Goal: Transaction & Acquisition: Purchase product/service

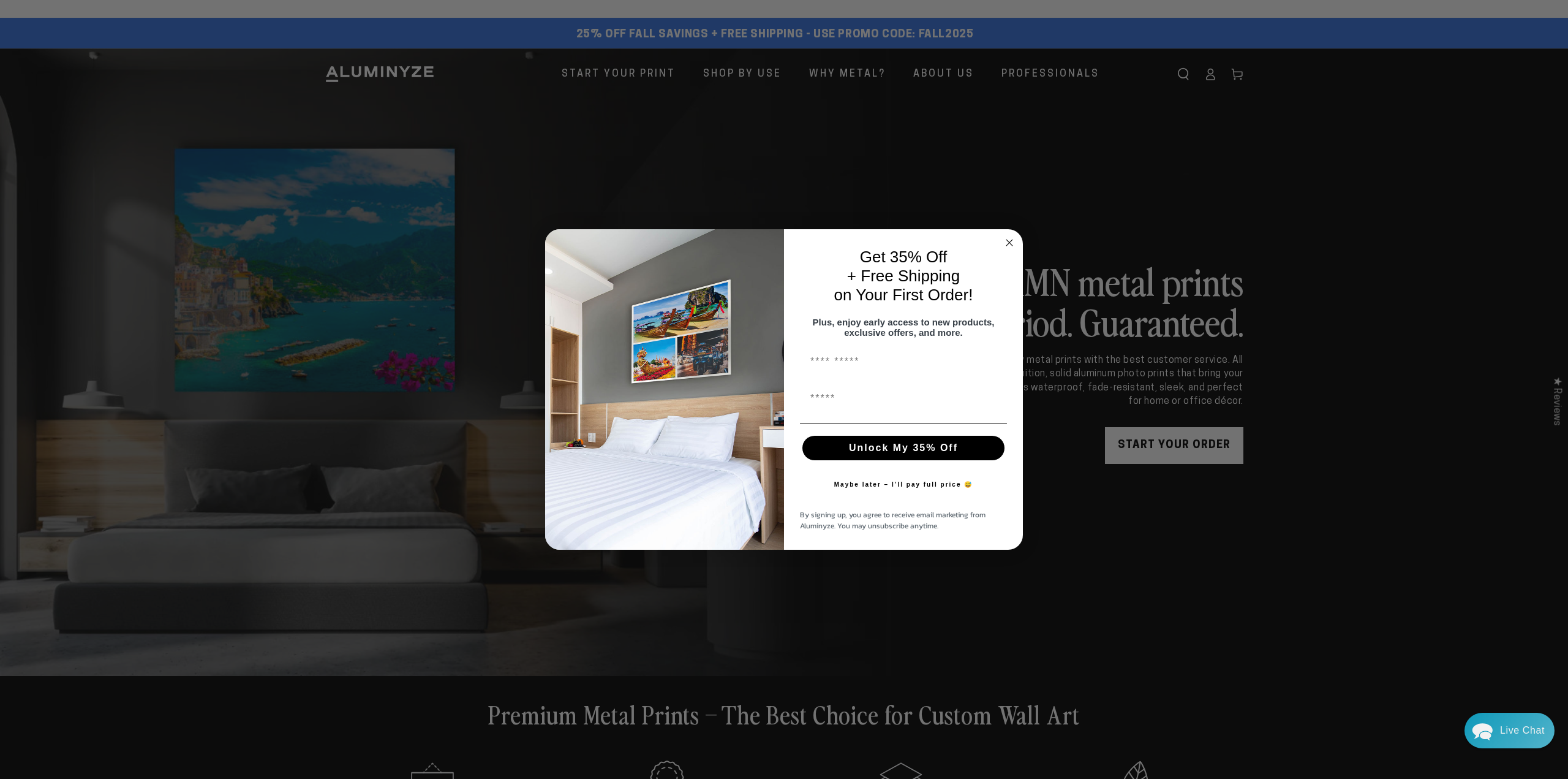
click at [856, 365] on input "First Name" at bounding box center [903, 362] width 207 height 24
type input "*******"
drag, startPoint x: 983, startPoint y: 403, endPoint x: 762, endPoint y: 411, distance: 221.1
click at [765, 408] on form "**********" at bounding box center [784, 389] width 478 height 321
type input "**********"
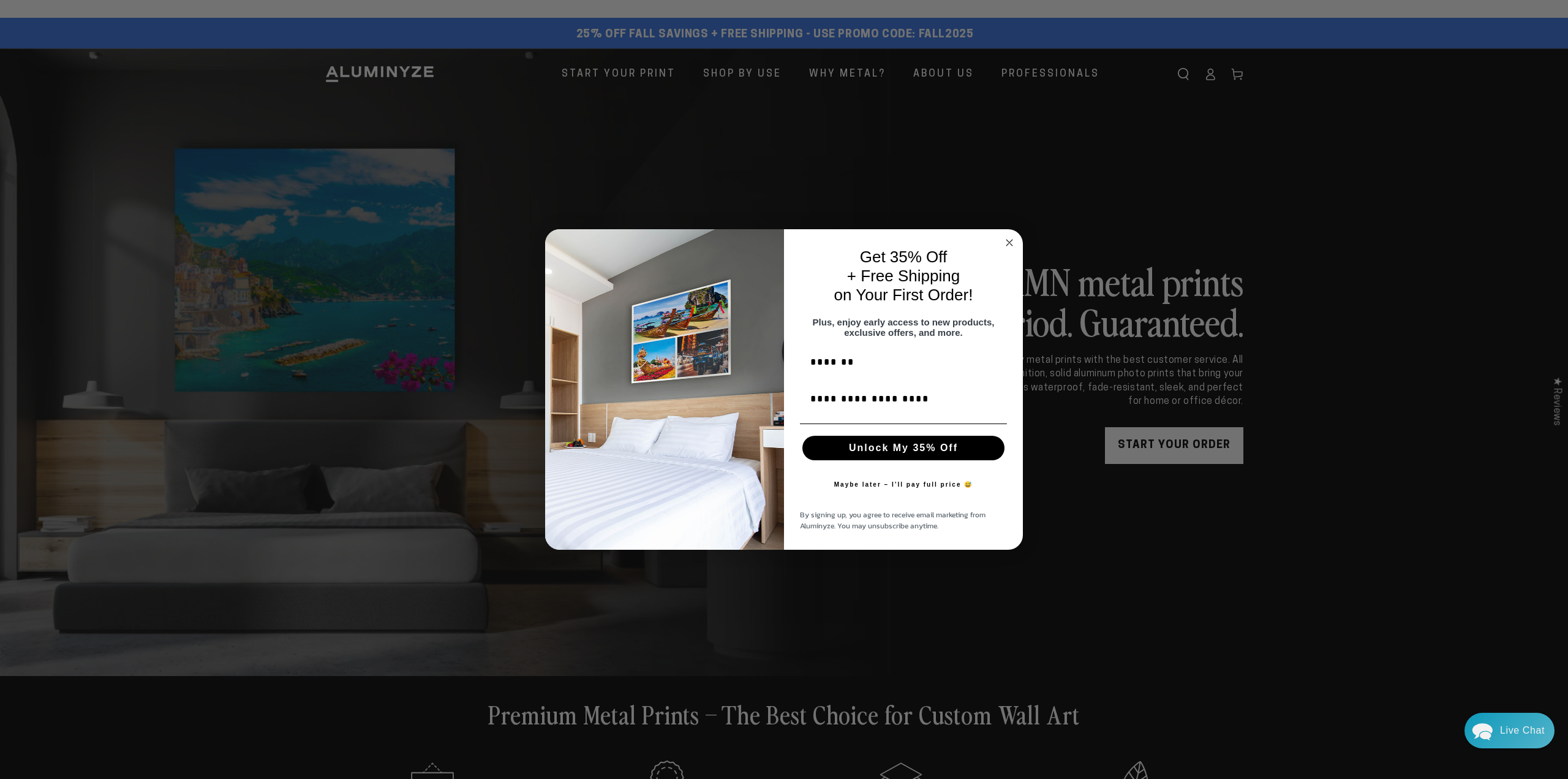
drag, startPoint x: 1009, startPoint y: 237, endPoint x: 997, endPoint y: 232, distance: 13.0
click at [1009, 240] on icon "Close dialog" at bounding box center [1009, 242] width 6 height 6
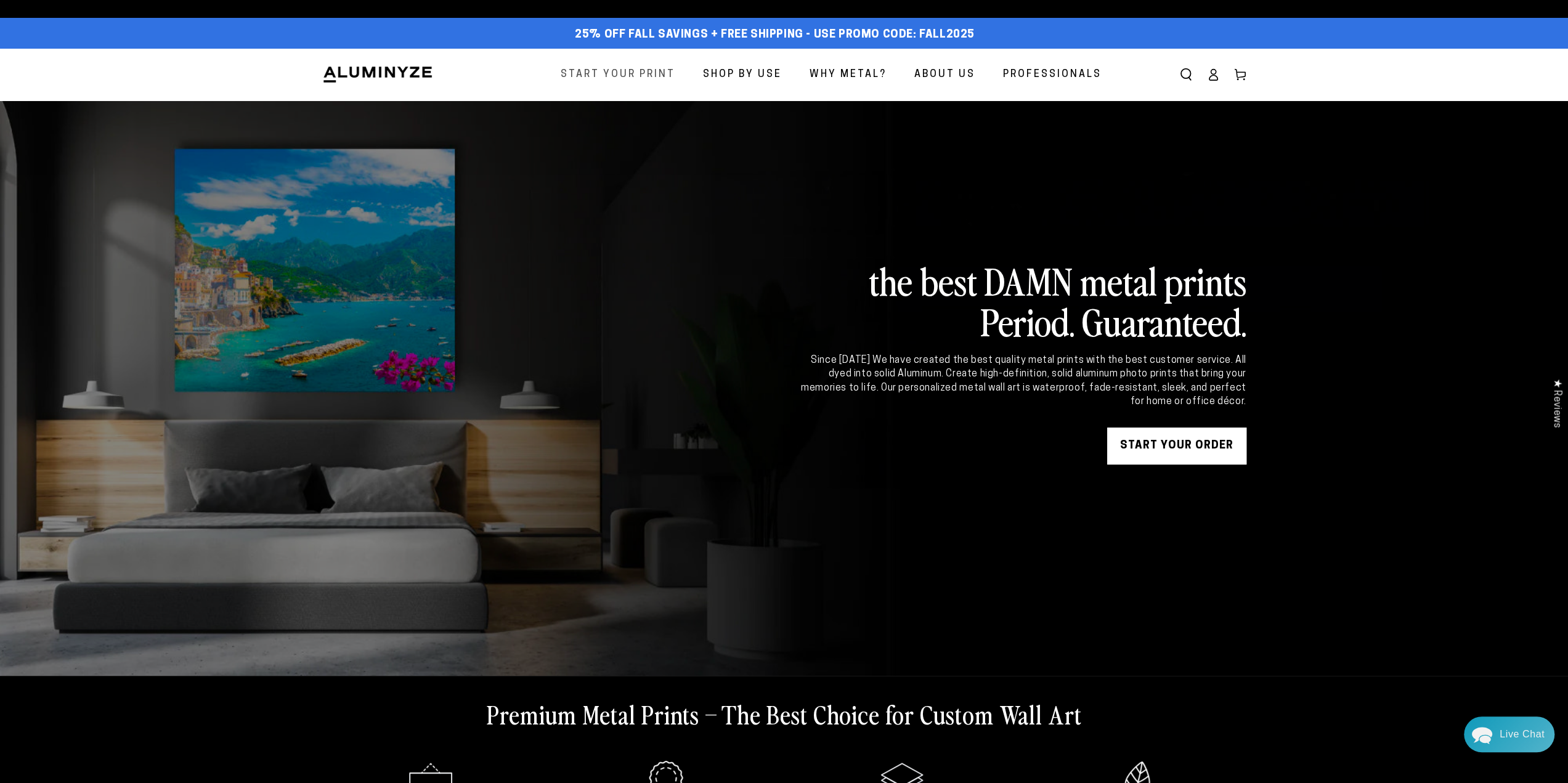
click at [616, 73] on span "Start Your Print" at bounding box center [617, 75] width 114 height 18
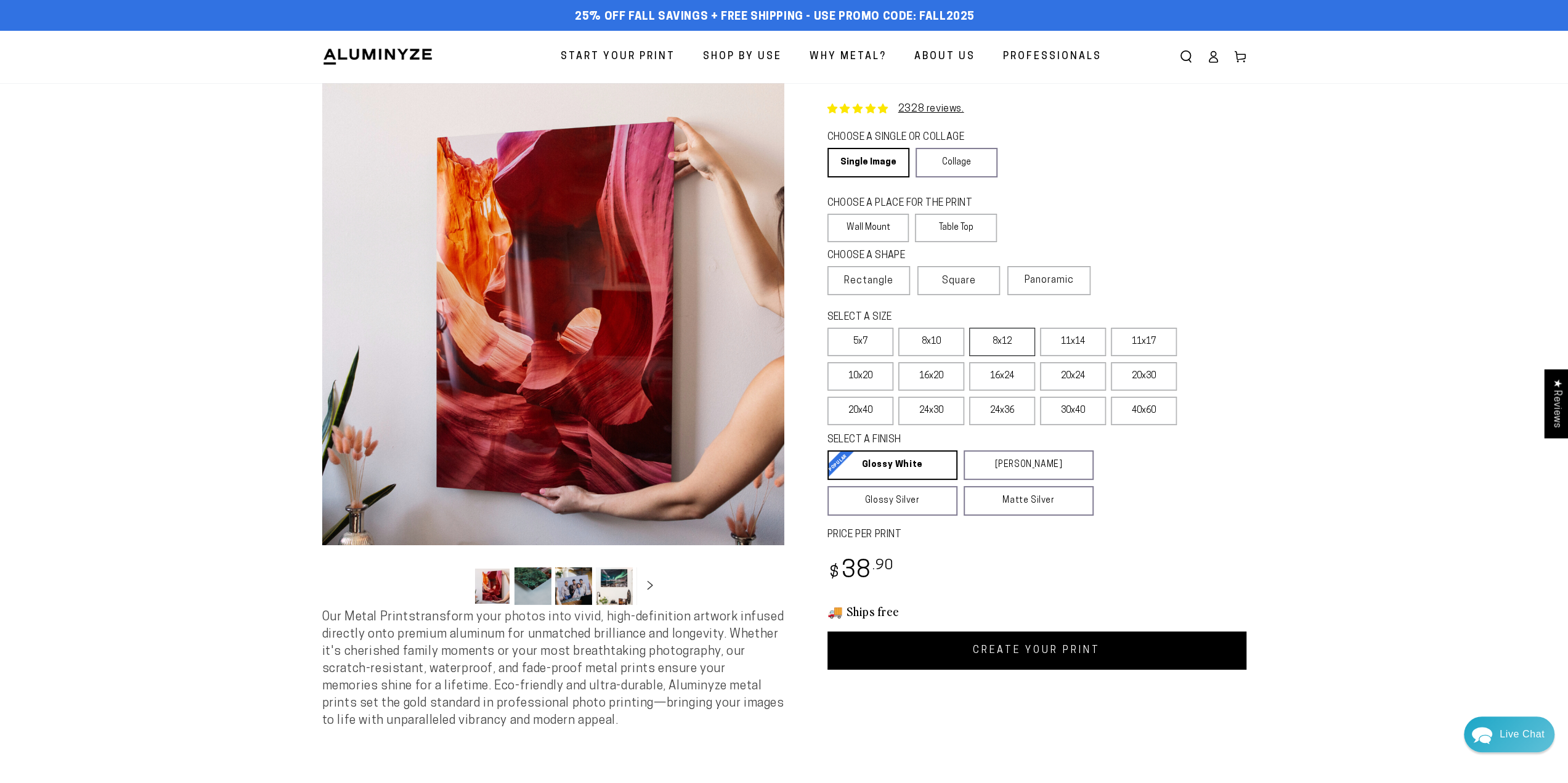
click at [986, 342] on label "8x12" at bounding box center [1002, 342] width 66 height 28
click at [869, 162] on link "Single Image" at bounding box center [867, 162] width 80 height 29
click at [866, 225] on label "Wall Mount" at bounding box center [868, 227] width 82 height 28
click at [1002, 352] on label "8x12" at bounding box center [1002, 342] width 66 height 28
click at [1071, 339] on label "11x14" at bounding box center [1073, 342] width 66 height 28
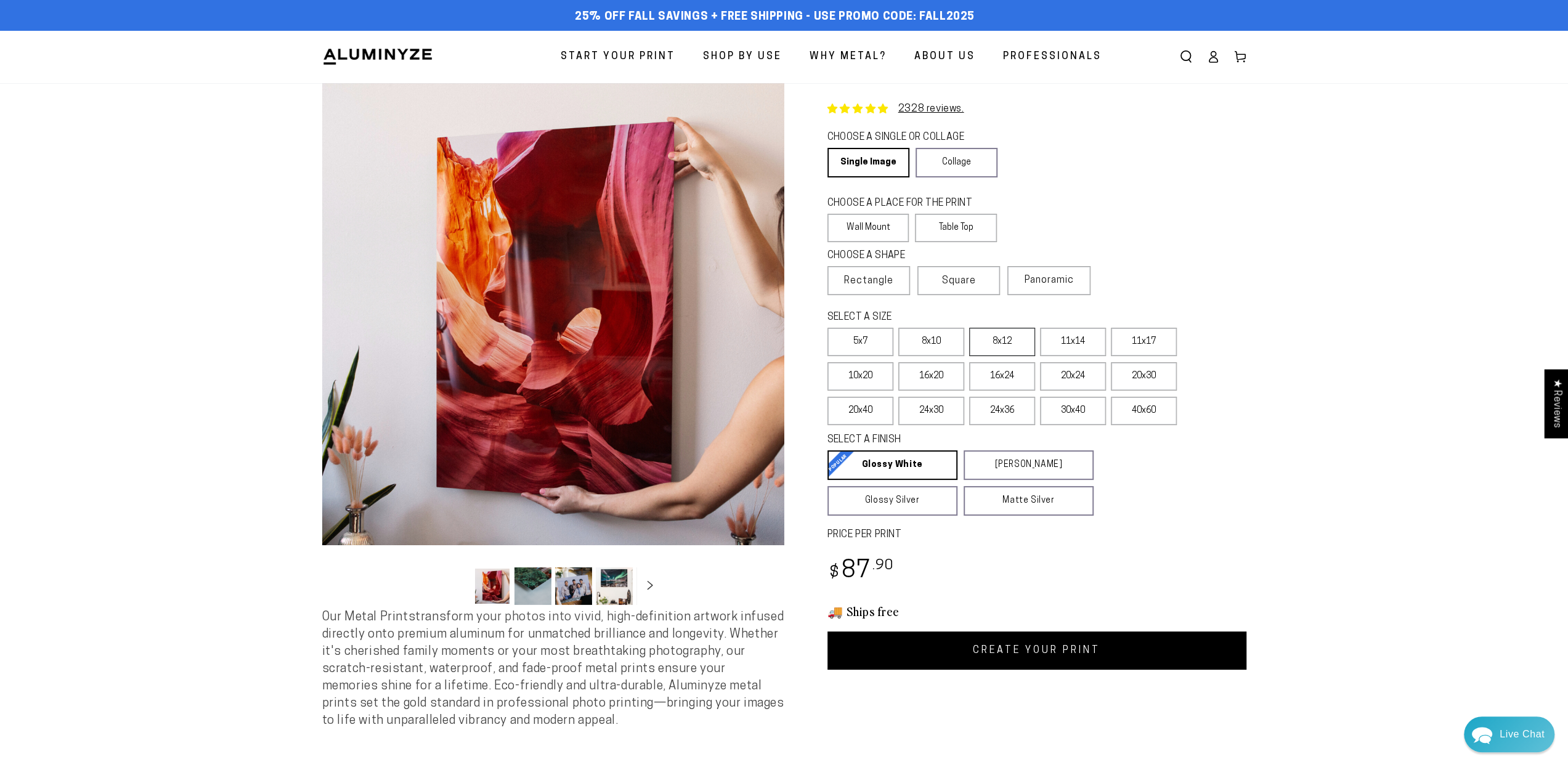
click at [1017, 349] on label "8x12" at bounding box center [1002, 342] width 66 height 28
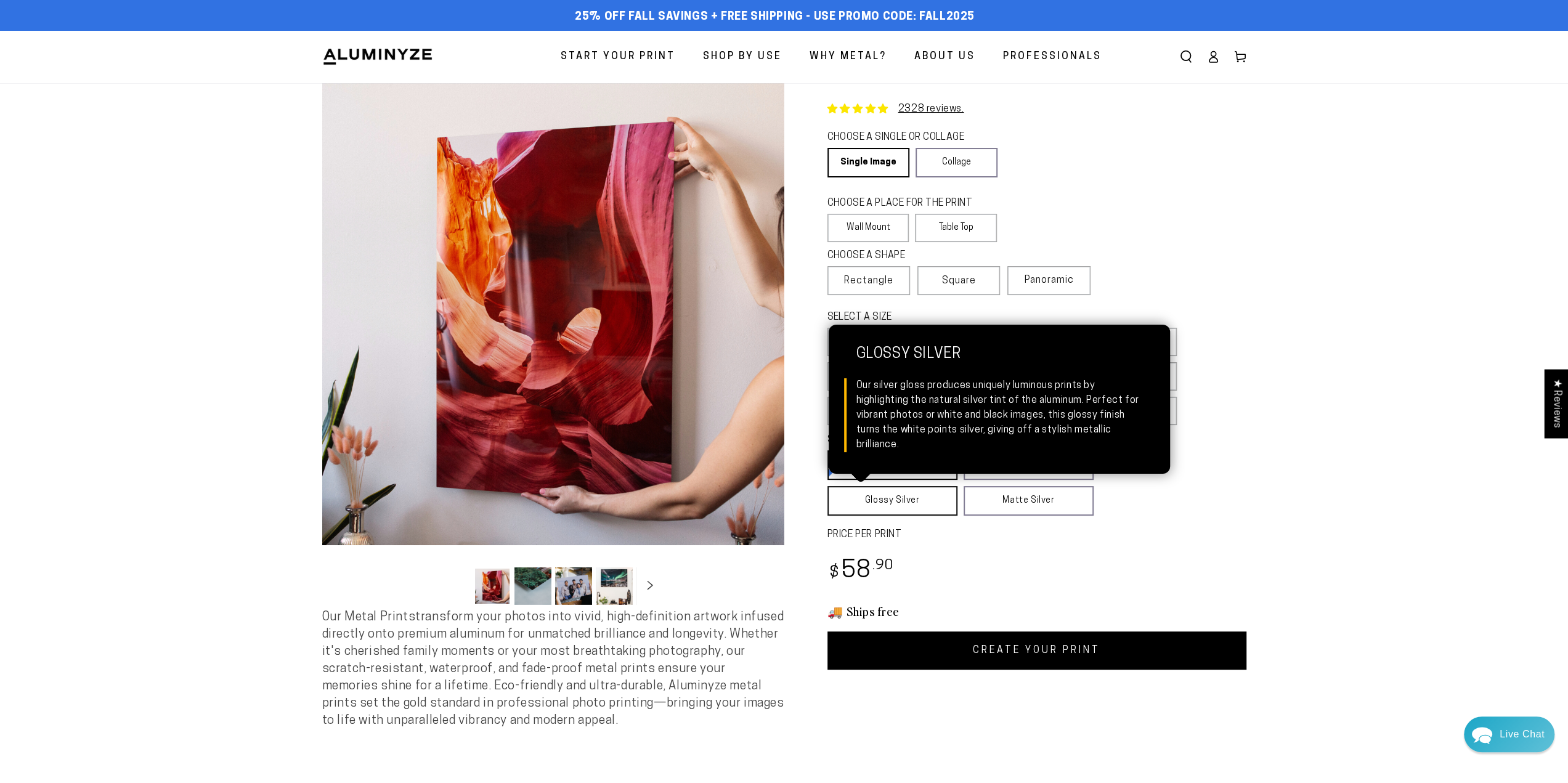
click at [907, 503] on link "Glossy Silver Glossy Silver Our silver gloss produces uniquely luminous prints …" at bounding box center [892, 500] width 130 height 29
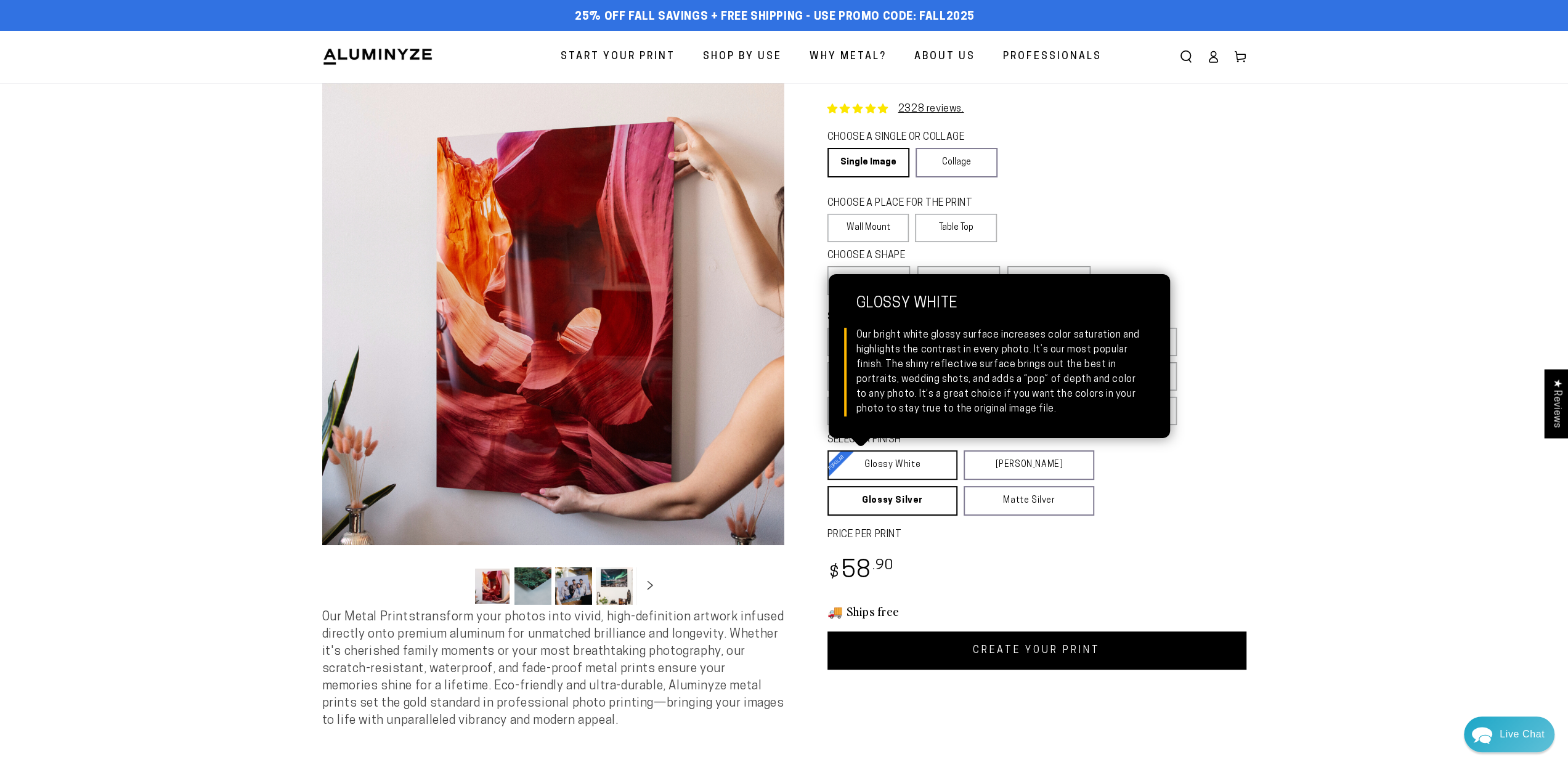
click at [906, 471] on link "Glossy White Glossy White Our bright white glossy surface increases color satur…" at bounding box center [893, 464] width 131 height 29
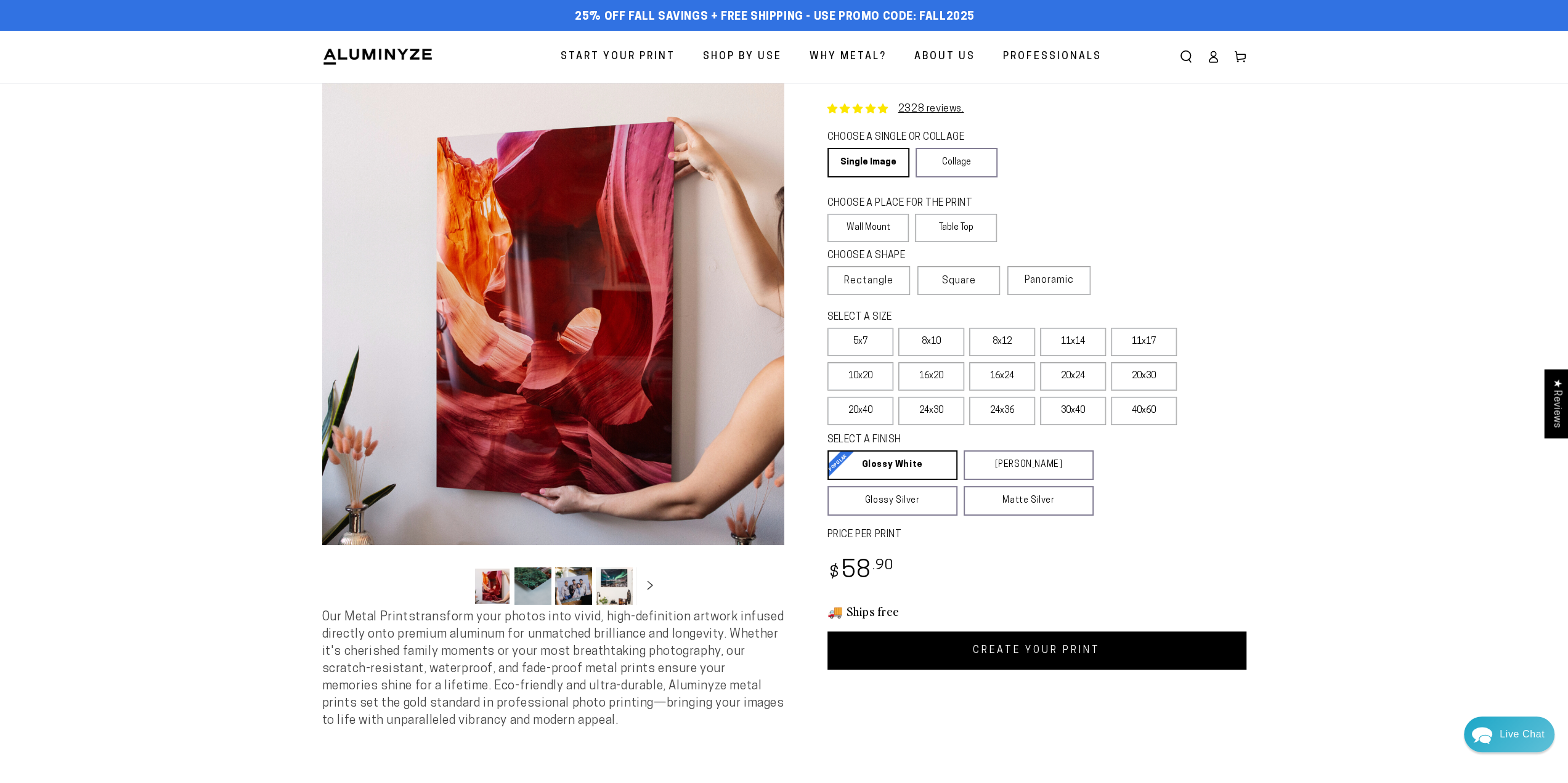
click at [1011, 651] on link "CREATE YOUR PRINT" at bounding box center [1036, 650] width 419 height 38
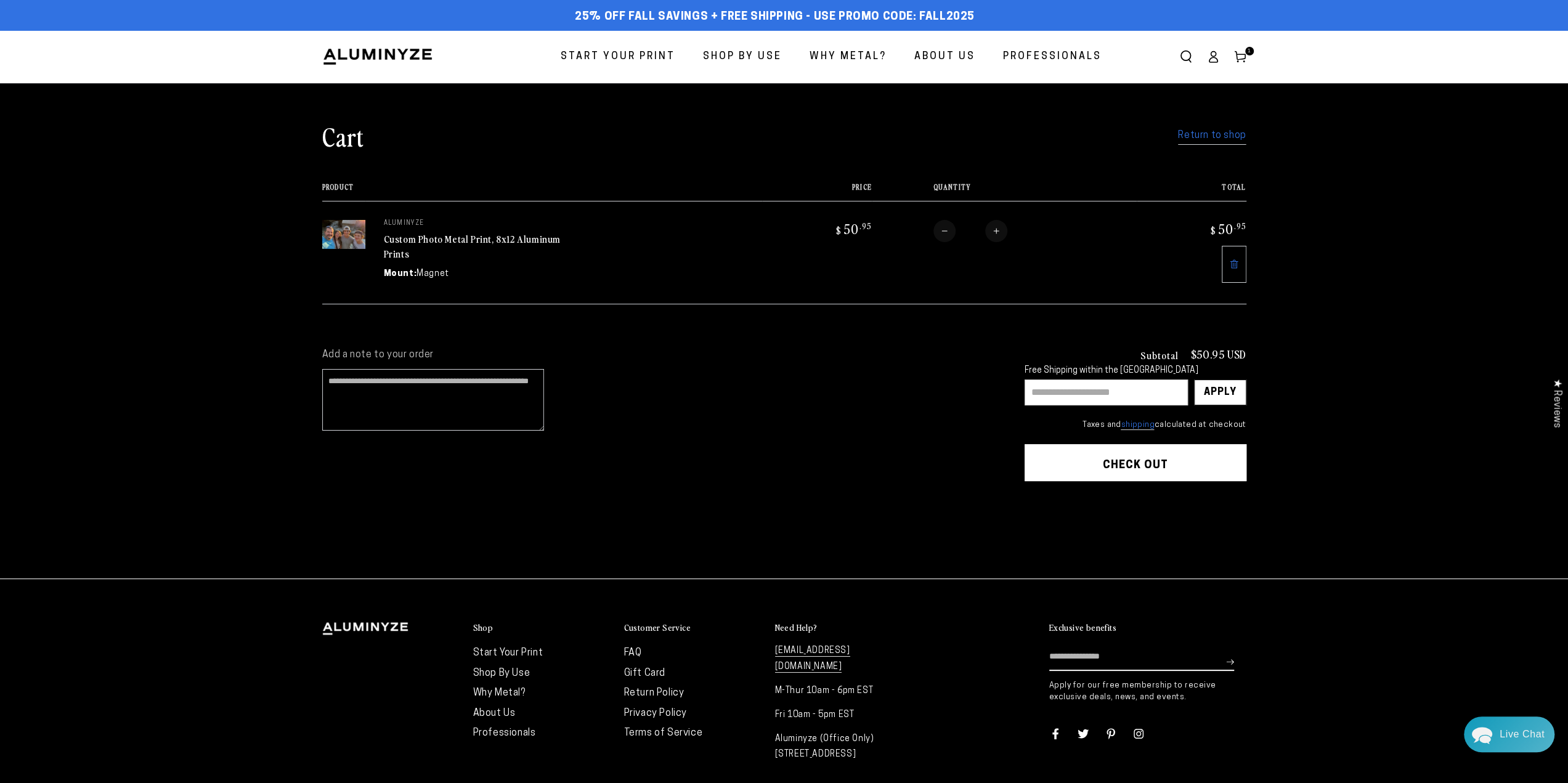
click at [651, 57] on span "Start Your Print" at bounding box center [617, 57] width 114 height 18
click at [344, 236] on img at bounding box center [344, 234] width 43 height 29
